Goal: Task Accomplishment & Management: Use online tool/utility

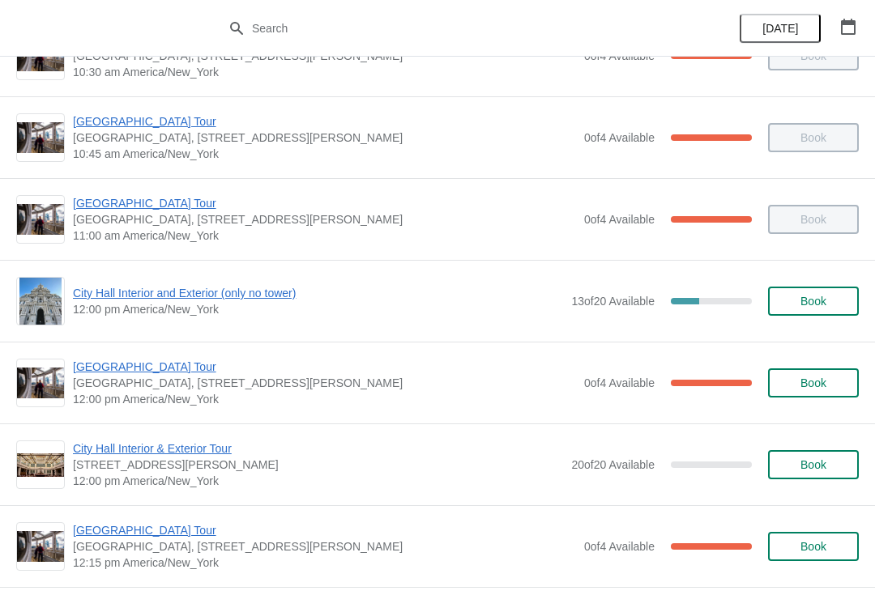
scroll to position [456, 0]
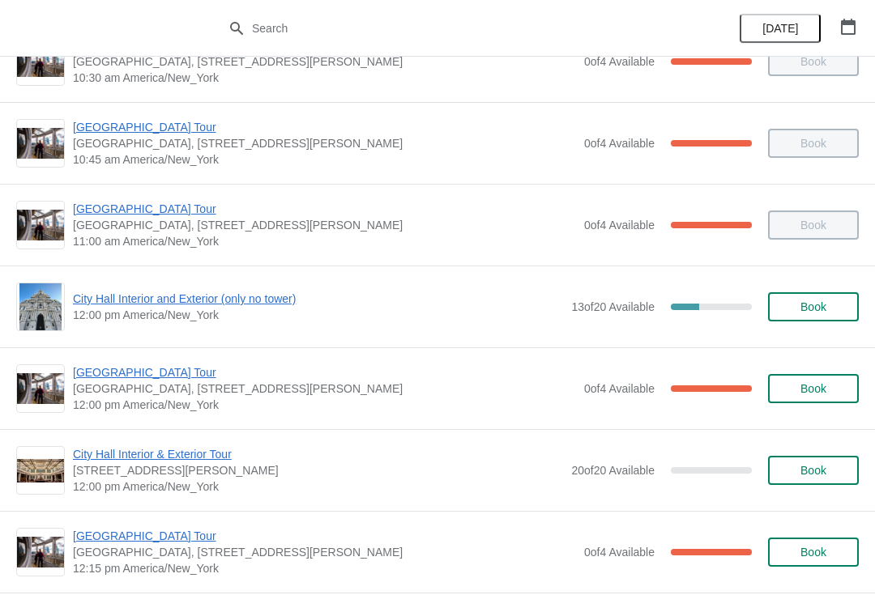
click at [168, 389] on span "[GEOGRAPHIC_DATA], [STREET_ADDRESS][PERSON_NAME]" at bounding box center [324, 389] width 503 height 16
click at [155, 379] on span "[GEOGRAPHIC_DATA] Tour" at bounding box center [324, 372] width 503 height 16
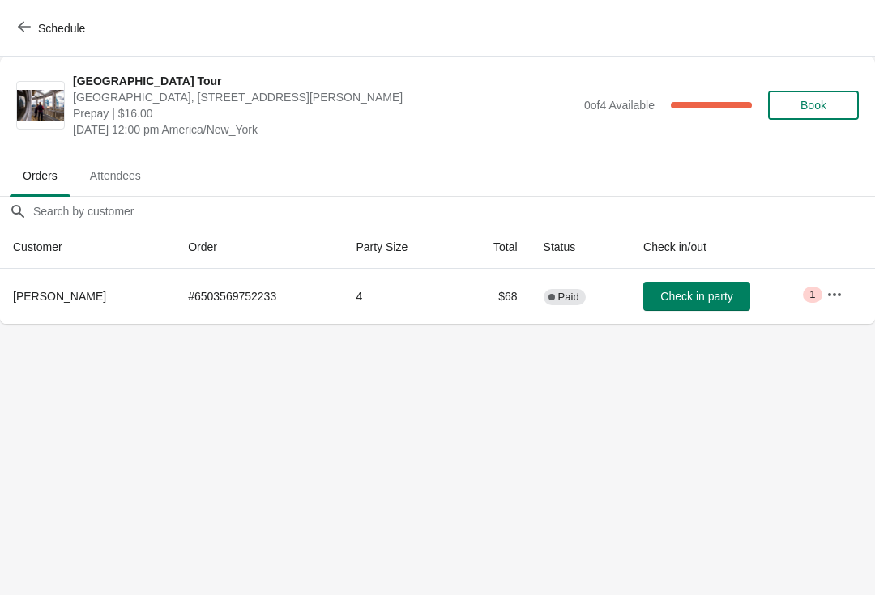
click at [719, 294] on span "Check in party" at bounding box center [696, 296] width 72 height 13
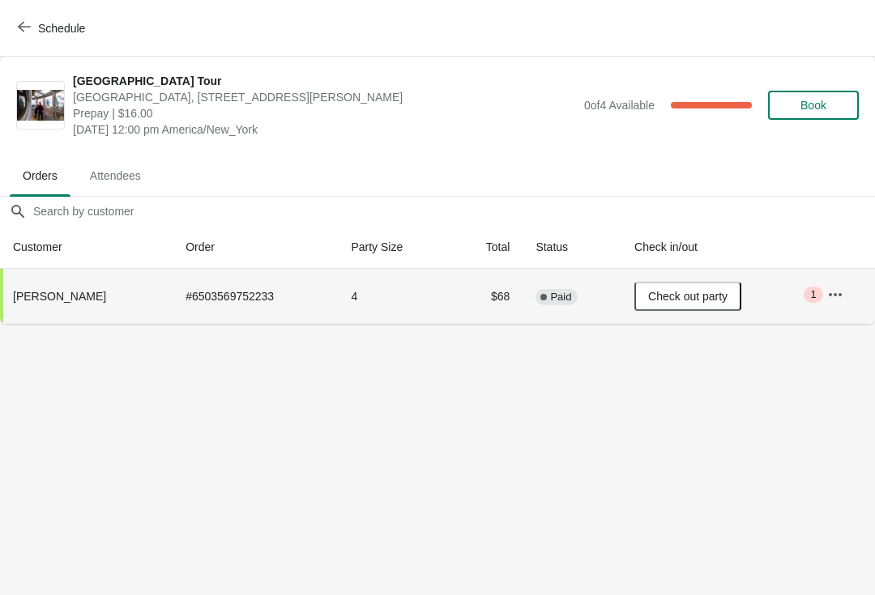
click at [22, 22] on icon "button" at bounding box center [24, 26] width 13 height 13
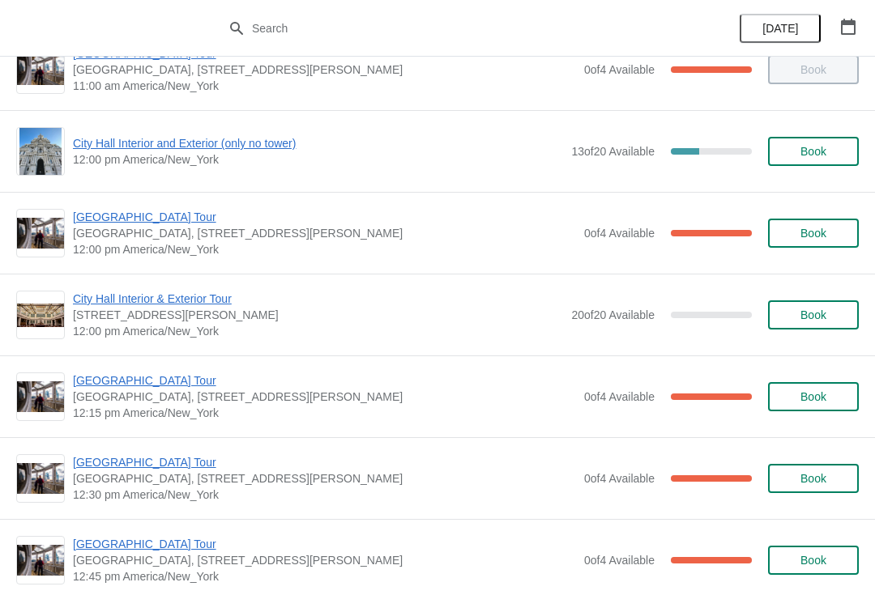
scroll to position [606, 0]
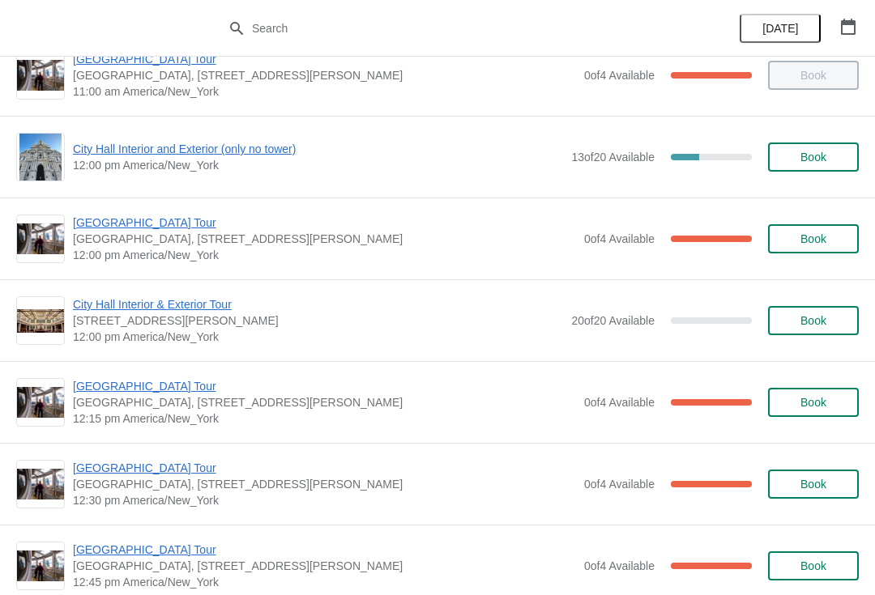
click at [147, 228] on span "[GEOGRAPHIC_DATA] Tour" at bounding box center [324, 223] width 503 height 16
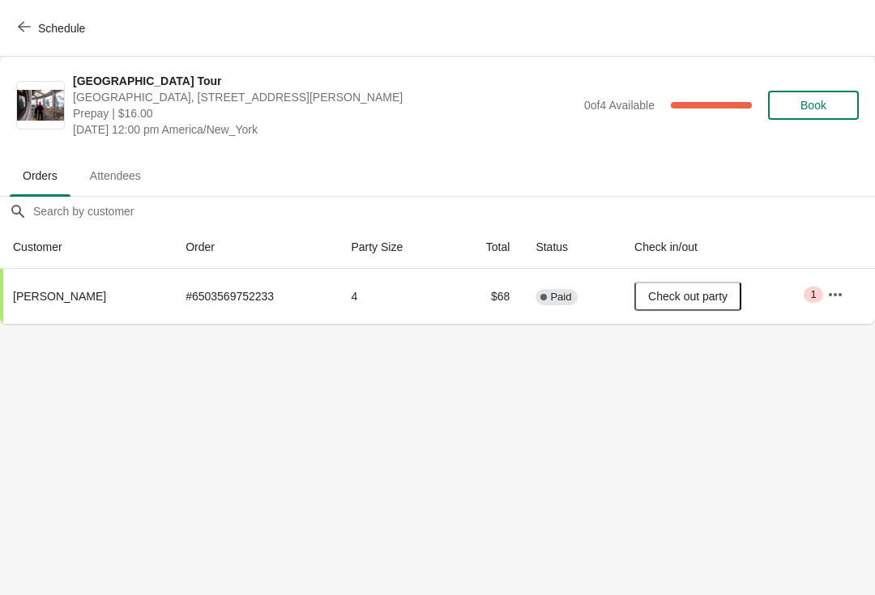
click at [16, 42] on button "Schedule" at bounding box center [53, 28] width 90 height 29
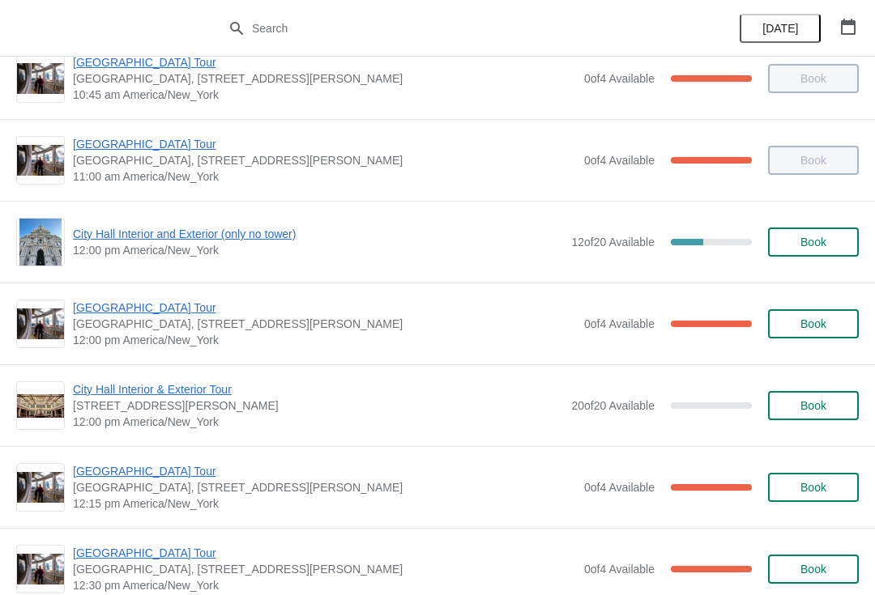
scroll to position [517, 0]
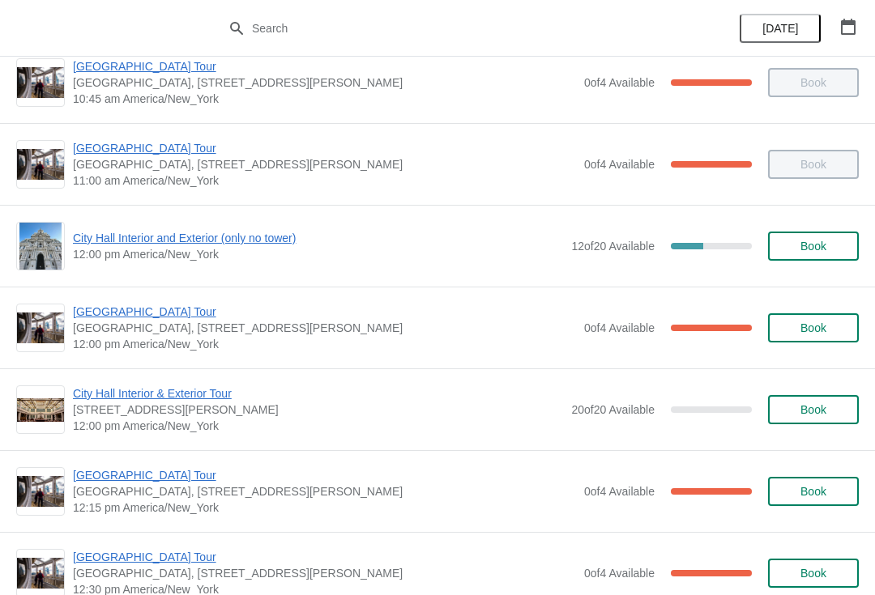
click at [147, 482] on span "[GEOGRAPHIC_DATA] Tour" at bounding box center [324, 475] width 503 height 16
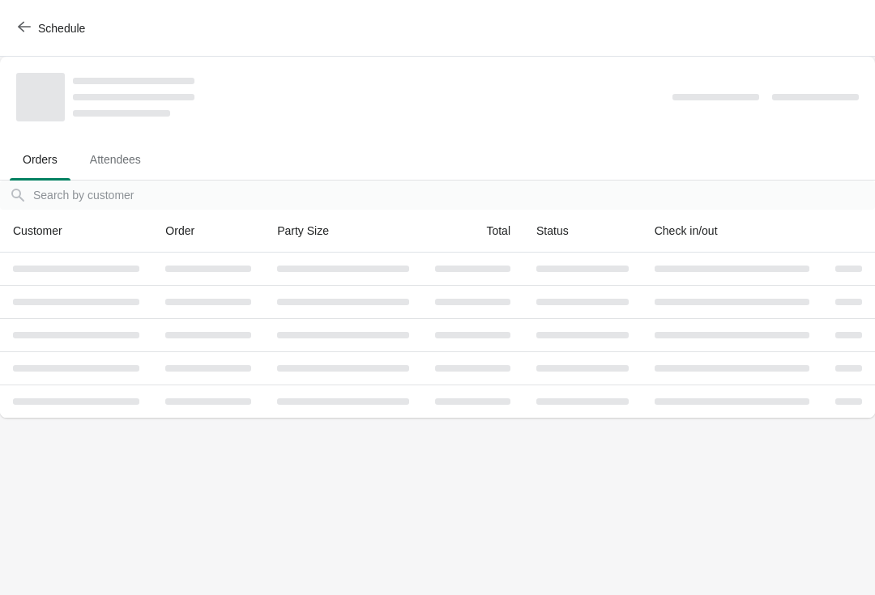
scroll to position [0, 0]
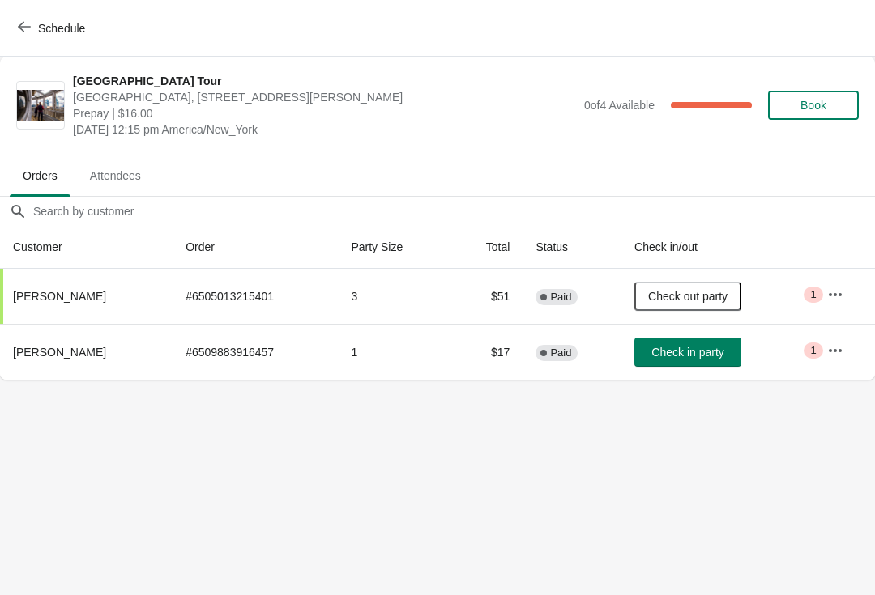
click at [717, 351] on span "Check in party" at bounding box center [687, 352] width 72 height 13
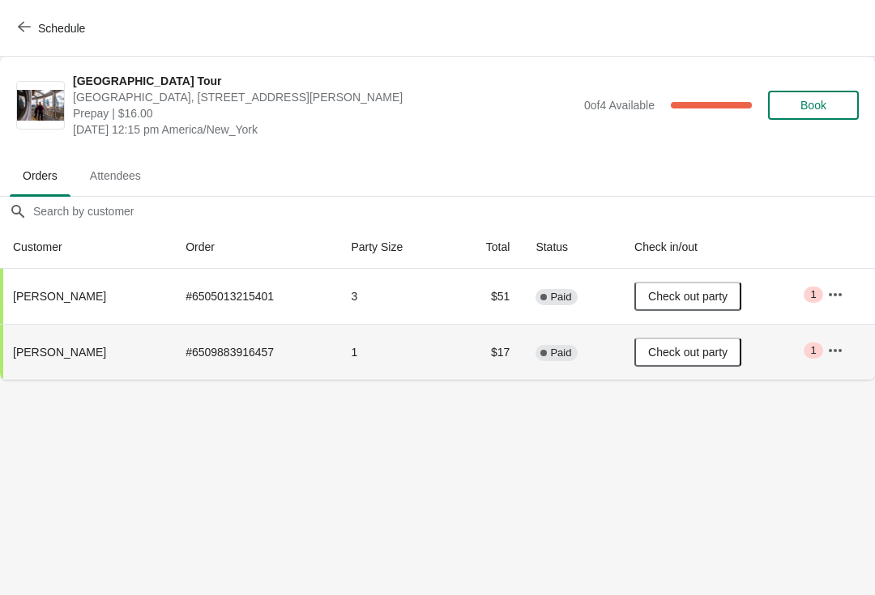
click at [33, 34] on span "Schedule" at bounding box center [53, 27] width 64 height 15
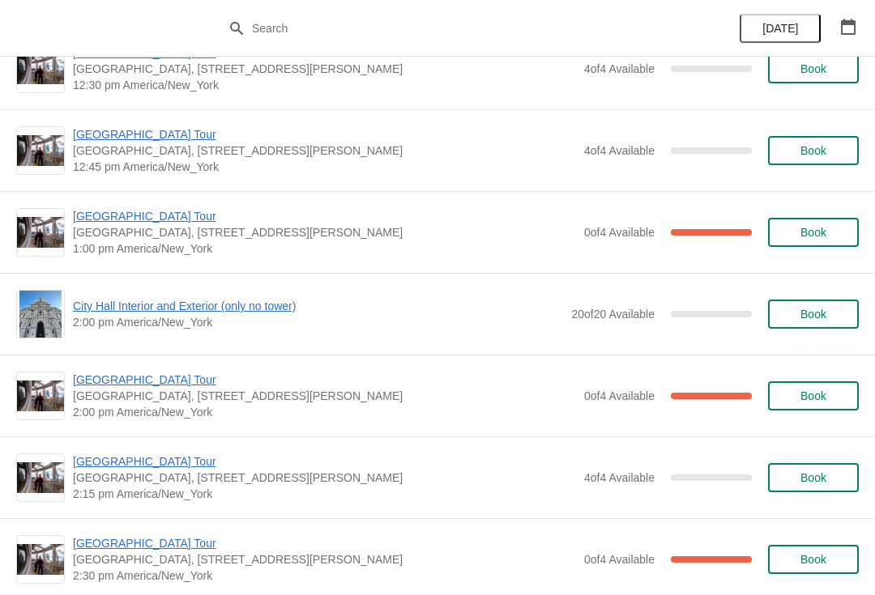
scroll to position [2625, 0]
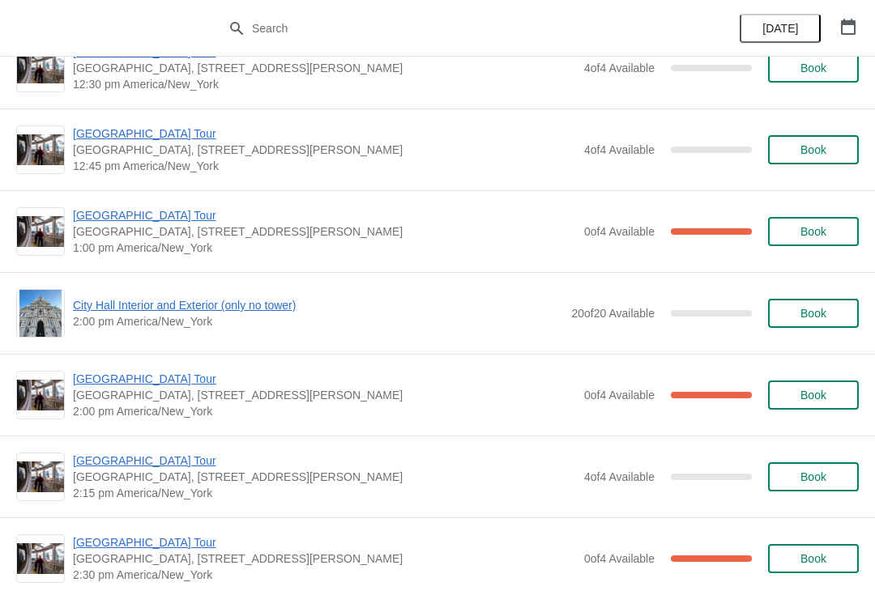
click at [183, 308] on span "City Hall Interior and Exterior (only no tower)" at bounding box center [318, 305] width 490 height 16
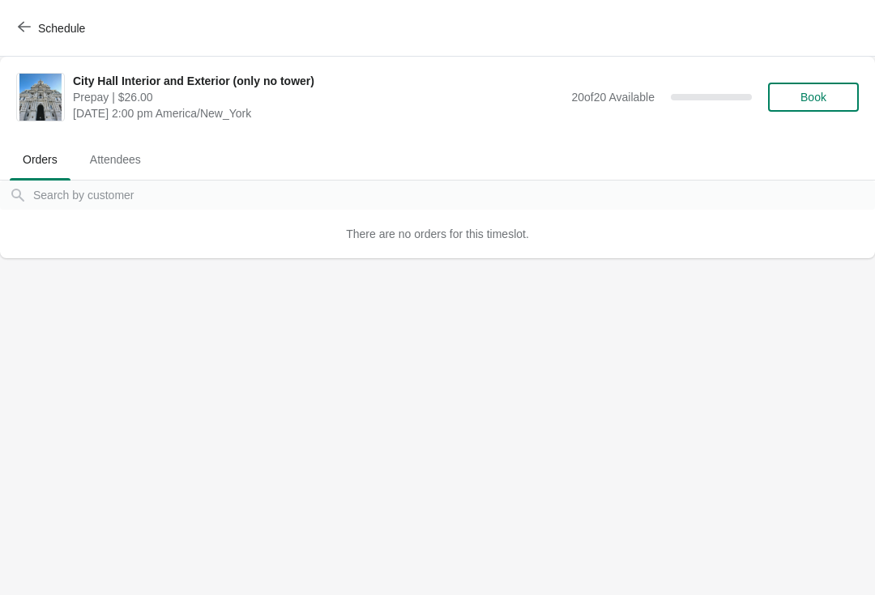
click at [35, 40] on button "Schedule" at bounding box center [53, 28] width 90 height 29
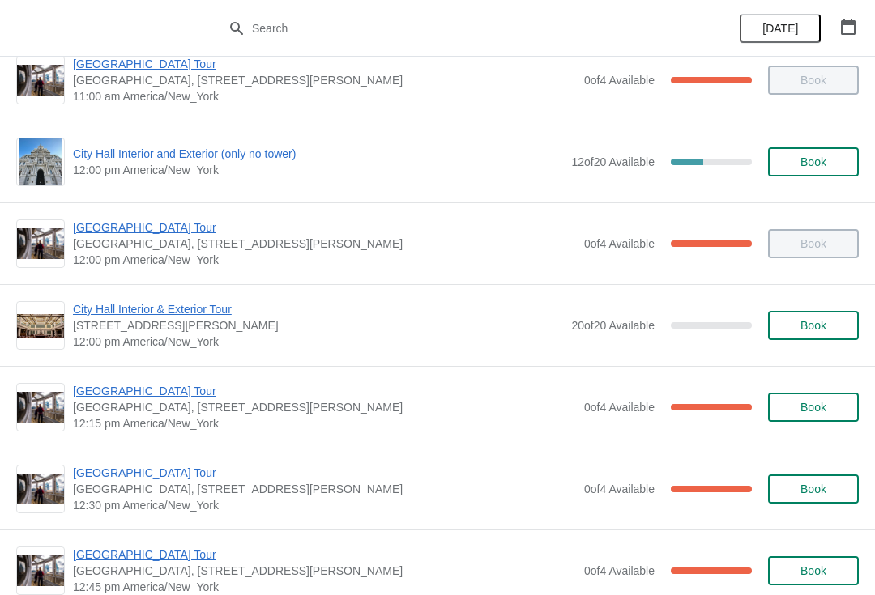
scroll to position [668, 0]
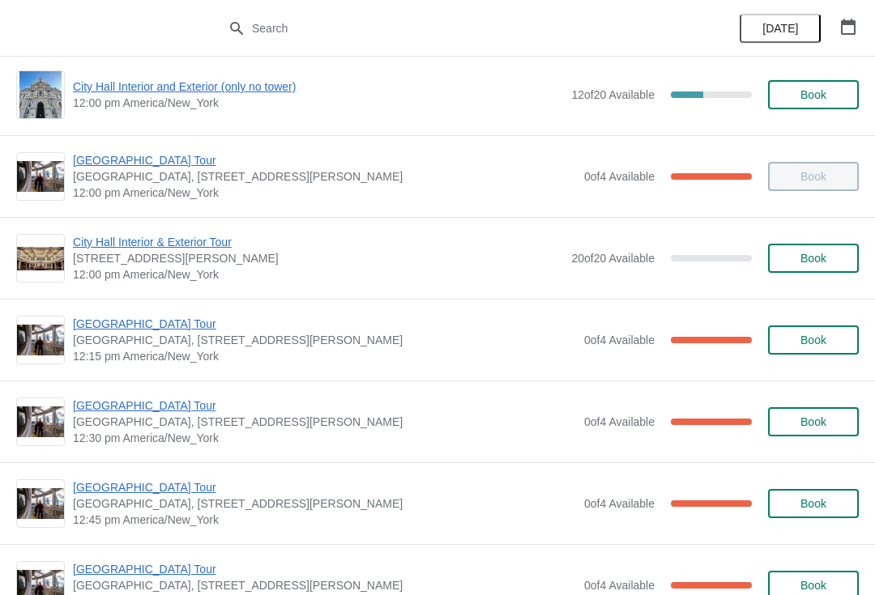
click at [164, 403] on span "[GEOGRAPHIC_DATA] Tour" at bounding box center [324, 406] width 503 height 16
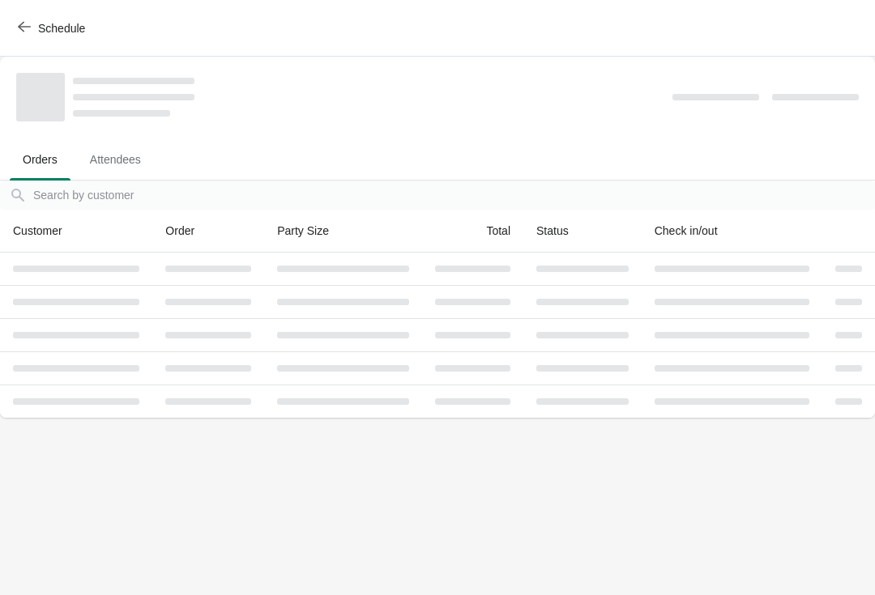
scroll to position [0, 0]
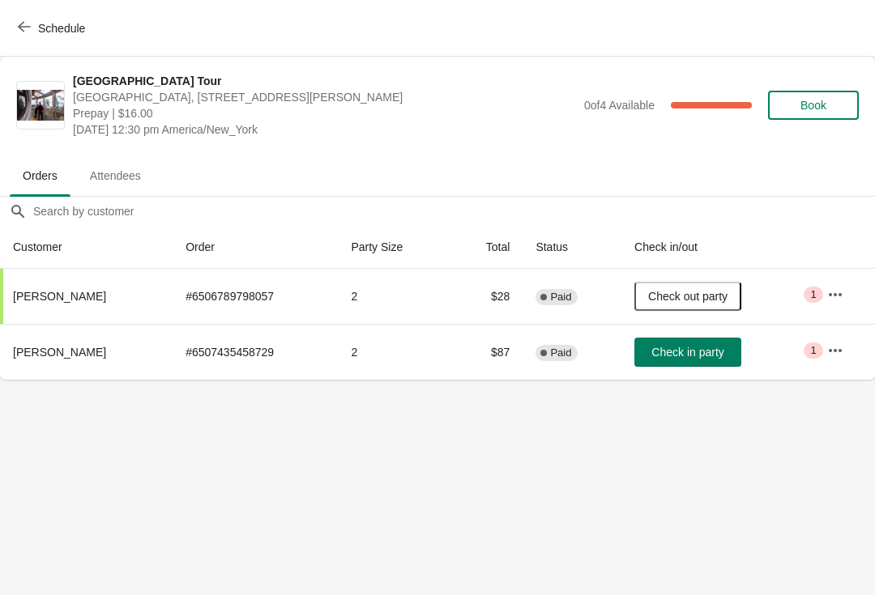
click at [718, 354] on span "Check in party" at bounding box center [687, 352] width 72 height 13
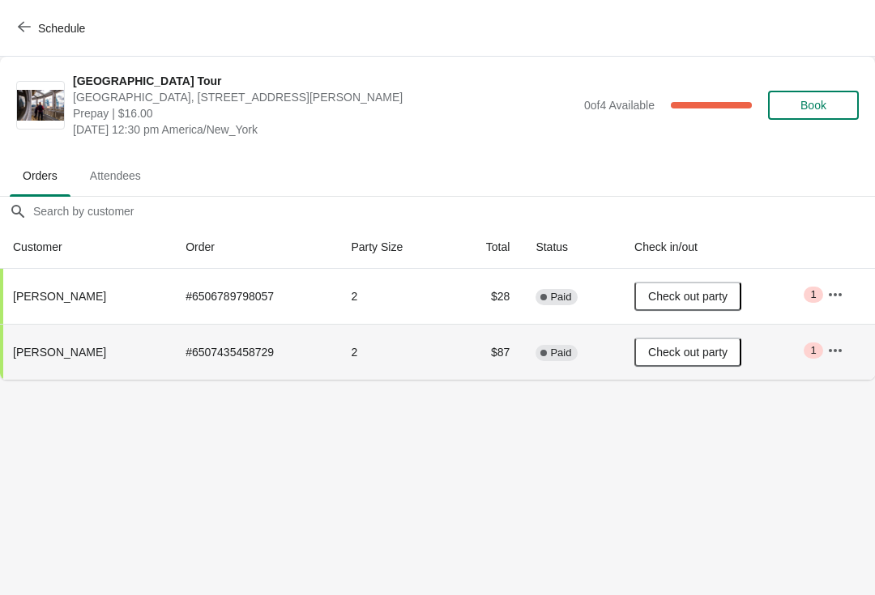
click at [30, 23] on icon "button" at bounding box center [24, 26] width 13 height 13
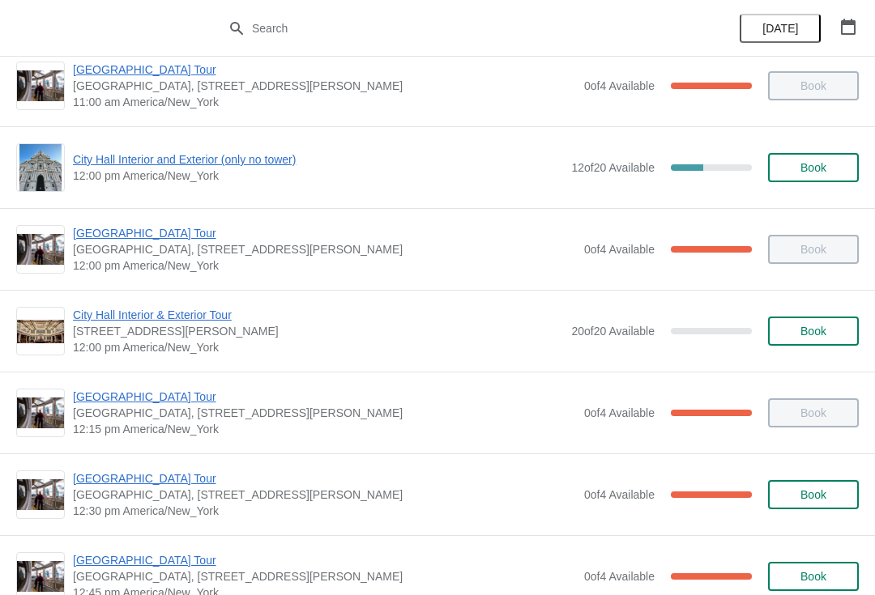
scroll to position [592, 0]
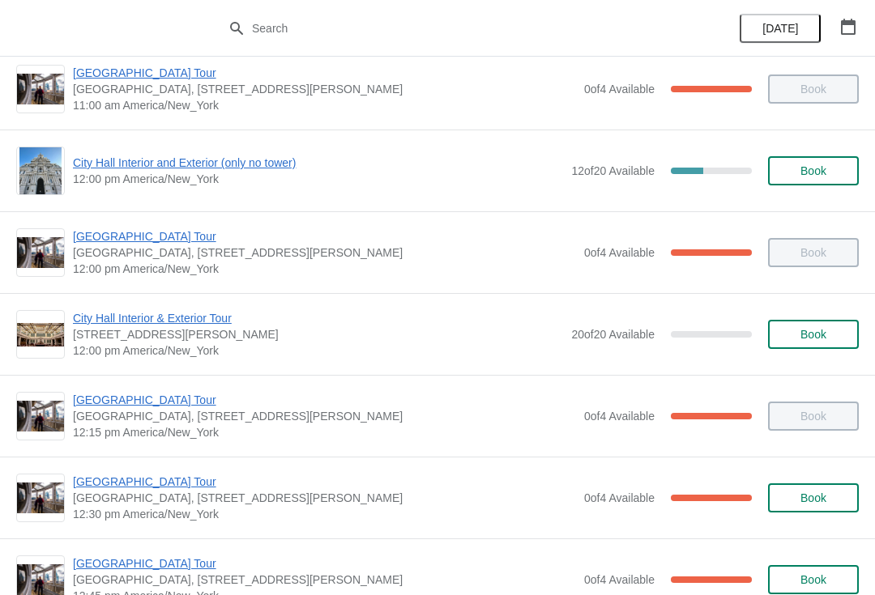
click at [176, 489] on span "[GEOGRAPHIC_DATA] Tour" at bounding box center [324, 482] width 503 height 16
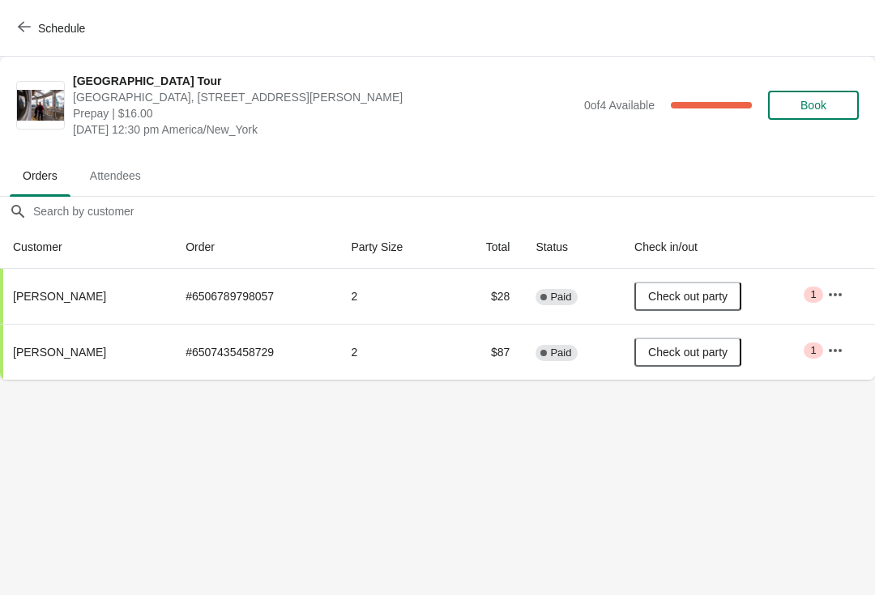
click at [36, 42] on button "Schedule" at bounding box center [53, 28] width 90 height 29
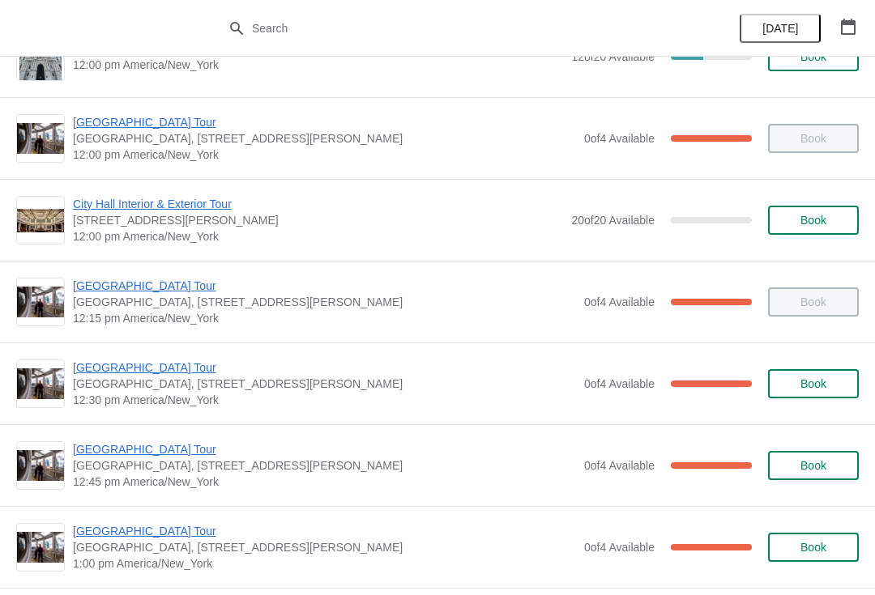
scroll to position [709, 0]
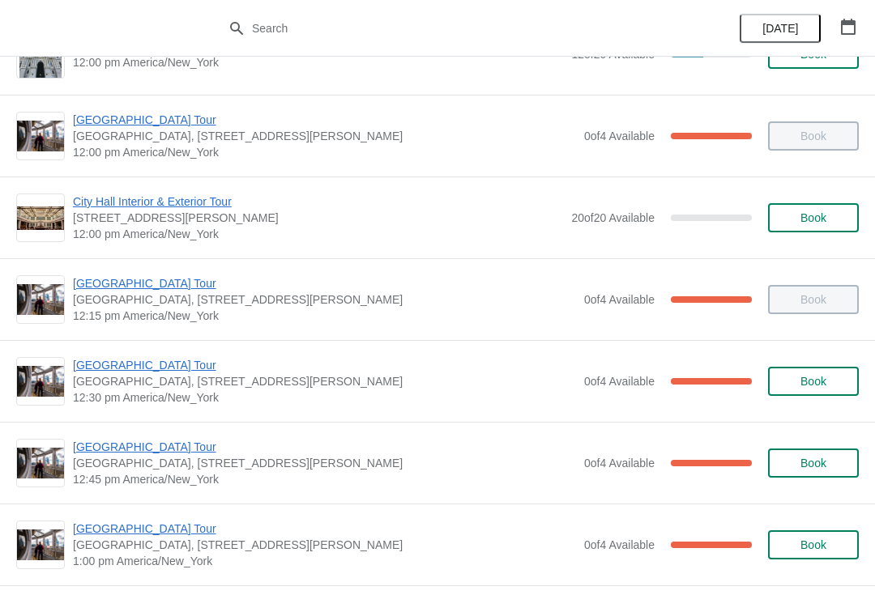
click at [160, 449] on span "[GEOGRAPHIC_DATA] Tour" at bounding box center [324, 447] width 503 height 16
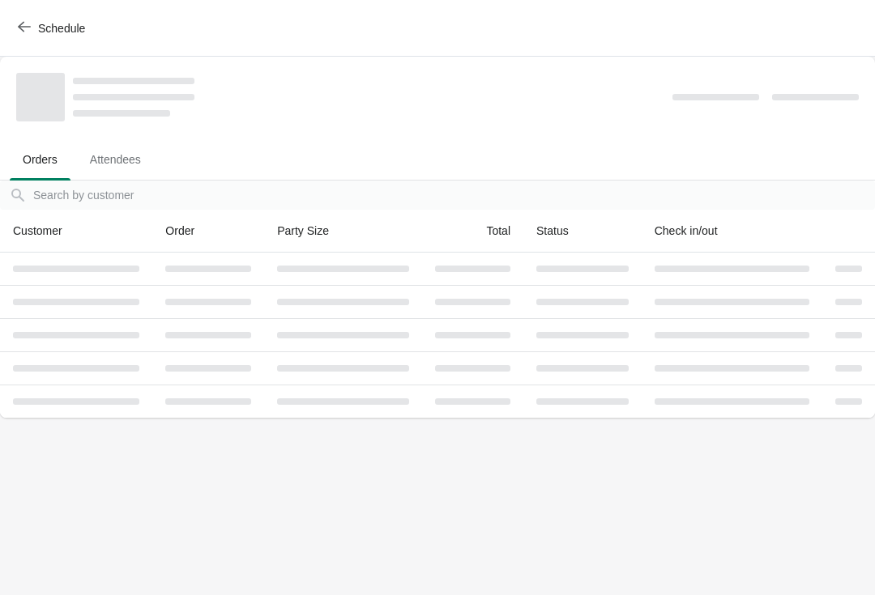
scroll to position [0, 0]
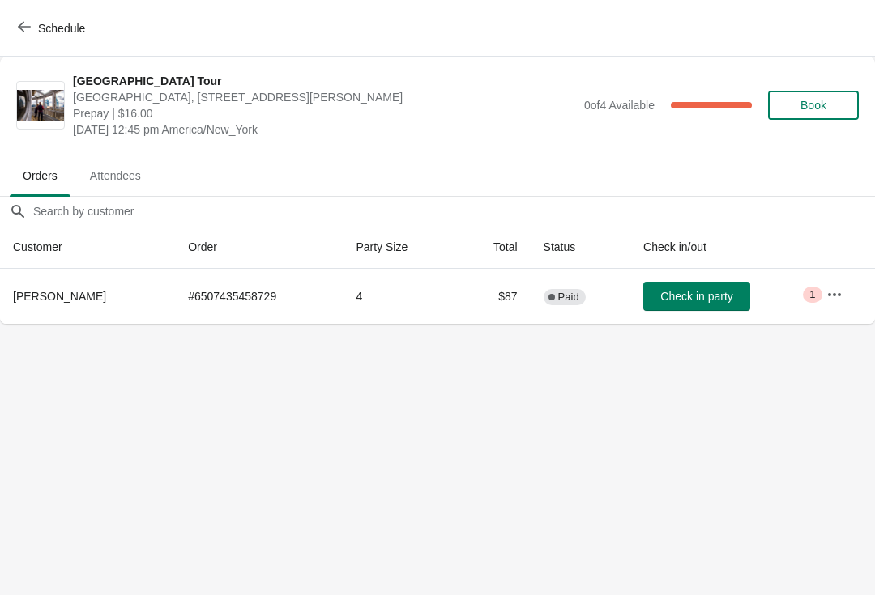
click at [705, 300] on span "Check in party" at bounding box center [696, 296] width 72 height 13
